Goal: Navigation & Orientation: Find specific page/section

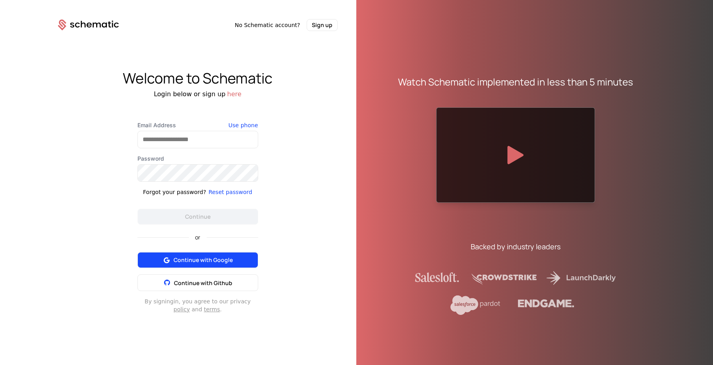
click at [196, 261] on span "Continue with Google" at bounding box center [203, 260] width 59 height 8
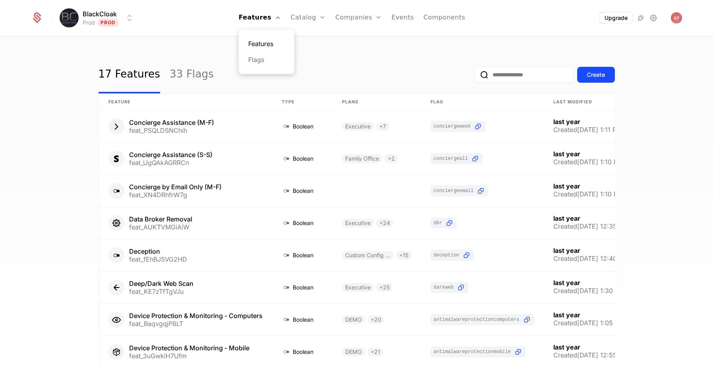
click at [263, 46] on link "Features" at bounding box center [266, 44] width 37 height 10
click at [261, 62] on link "Flags" at bounding box center [266, 60] width 37 height 10
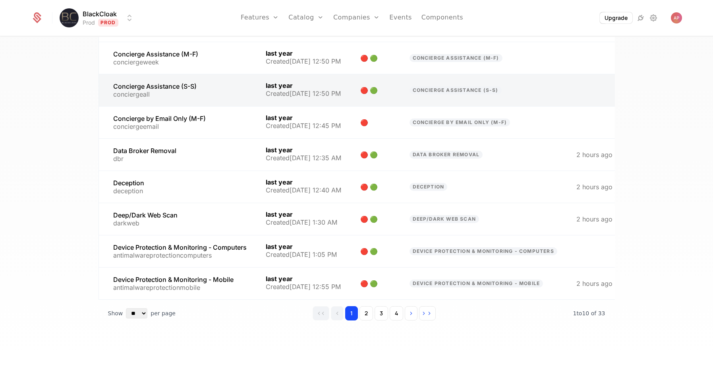
scroll to position [141, 0]
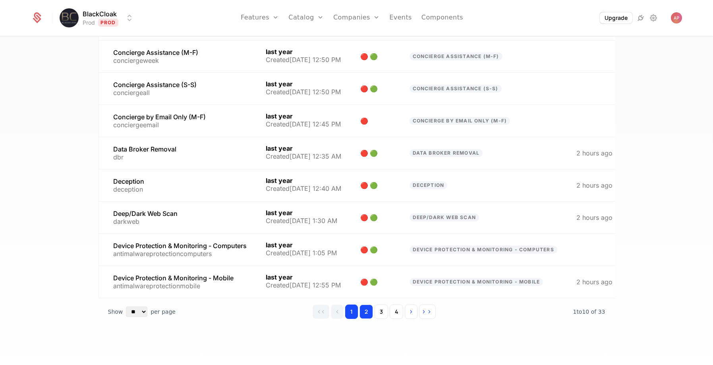
click at [366, 309] on button "2" at bounding box center [367, 311] width 14 height 14
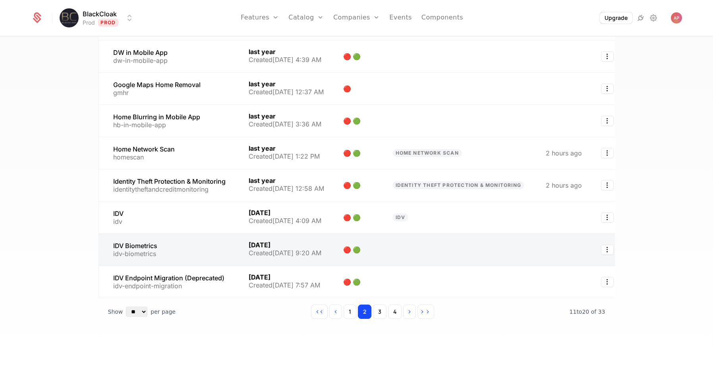
click at [164, 252] on link at bounding box center [169, 250] width 140 height 32
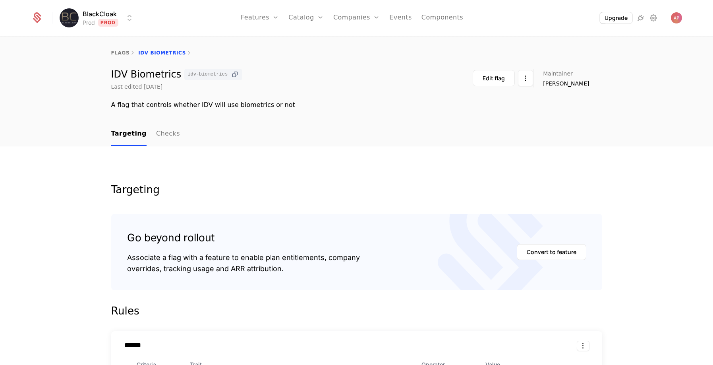
click at [231, 75] on icon at bounding box center [235, 74] width 8 height 8
